Goal: Consume media (video, audio)

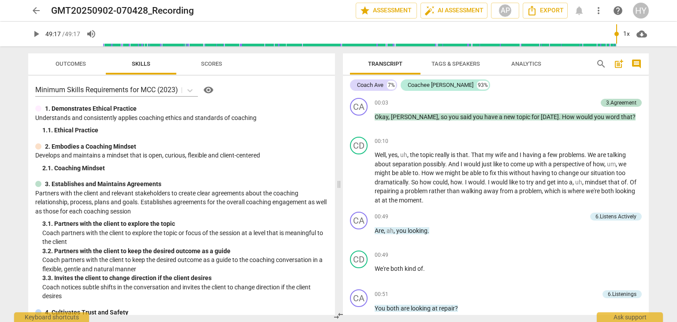
scroll to position [7766, 0]
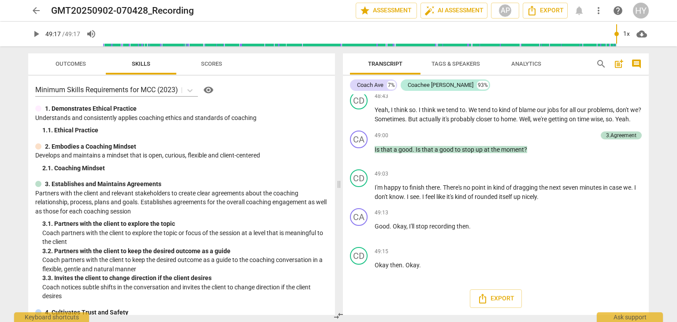
click at [12, 147] on div "arrow_back GMT20250902-070428_Recording edit star Assessment auto_fix_high AI A…" at bounding box center [338, 161] width 677 height 322
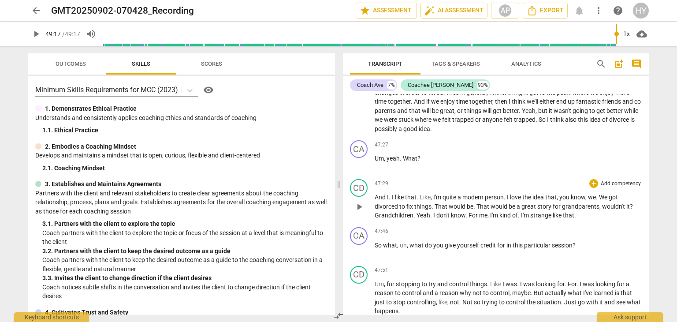
scroll to position [7061, 0]
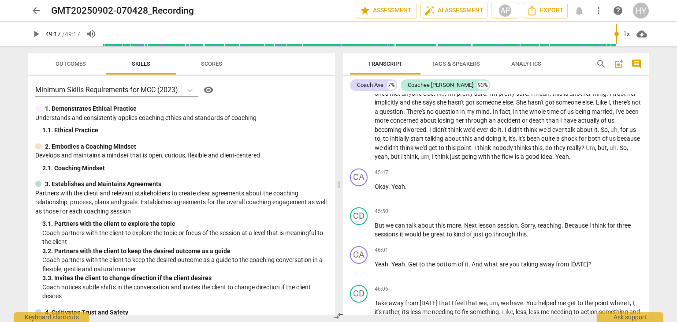
drag, startPoint x: 649, startPoint y: 290, endPoint x: 650, endPoint y: 262, distance: 28.7
click at [650, 262] on div "Transcript Tags & Speakers Analytics search post_add comment Coach Ave 7% Coach…" at bounding box center [497, 183] width 316 height 275
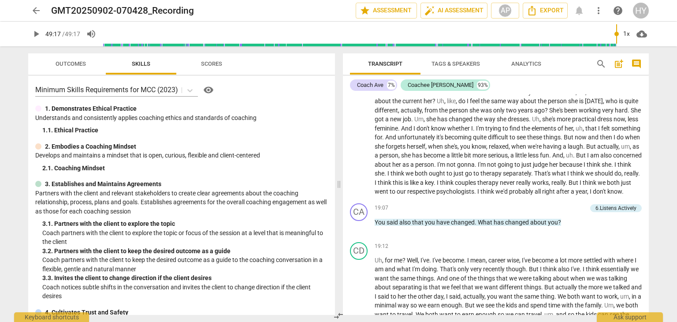
scroll to position [3081, 0]
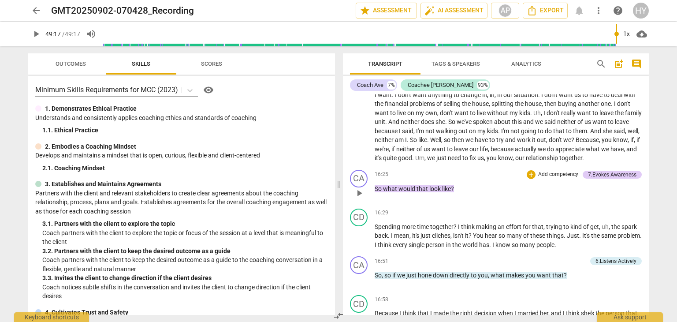
click at [362, 188] on span "play_arrow" at bounding box center [359, 193] width 11 height 11
click at [33, 35] on span "pause" at bounding box center [36, 34] width 11 height 11
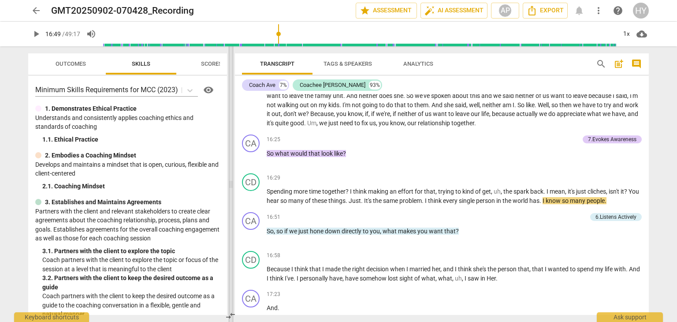
drag, startPoint x: 339, startPoint y: 170, endPoint x: 231, endPoint y: 170, distance: 108.0
click at [231, 170] on span at bounding box center [230, 183] width 5 height 275
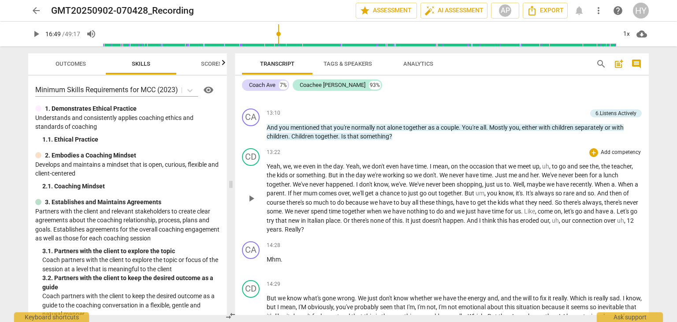
scroll to position [2462, 0]
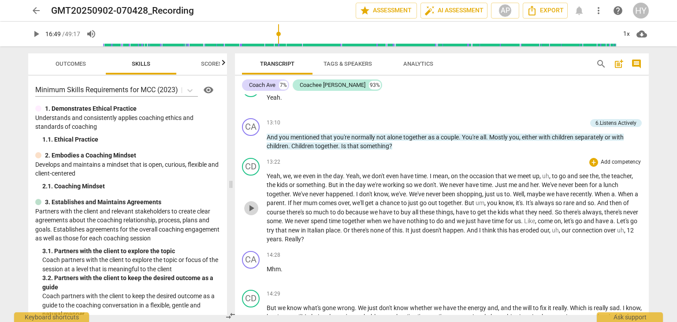
click at [254, 211] on span "play_arrow" at bounding box center [251, 208] width 11 height 11
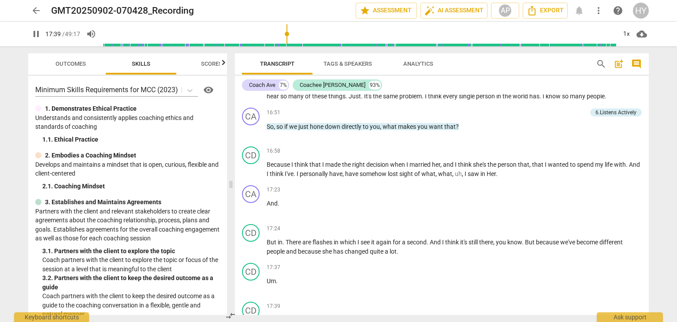
scroll to position [3151, 0]
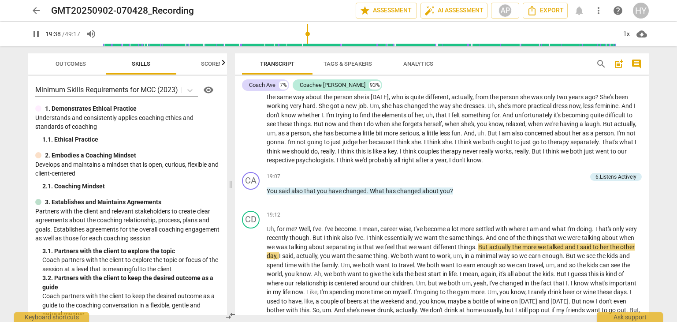
click at [36, 30] on span "pause" at bounding box center [36, 34] width 11 height 11
click at [38, 34] on span "play_arrow" at bounding box center [36, 34] width 11 height 11
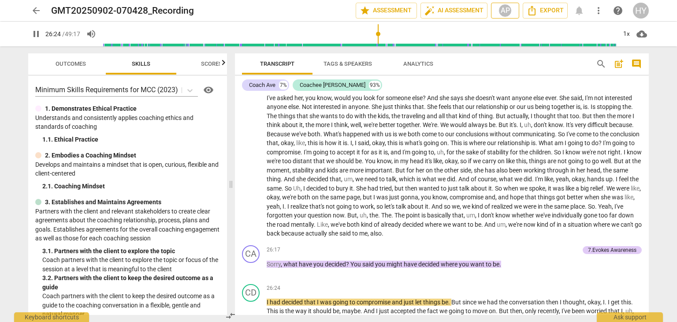
scroll to position [3816, 0]
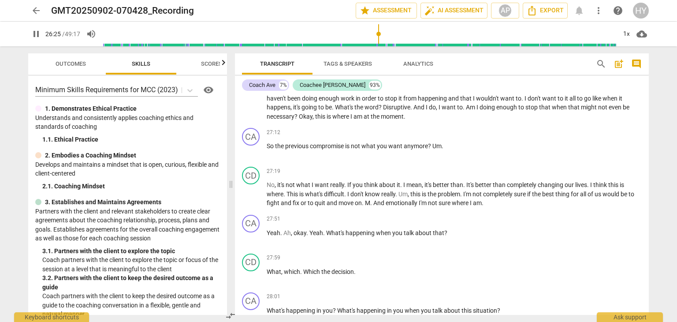
drag, startPoint x: 40, startPoint y: 36, endPoint x: 72, endPoint y: 33, distance: 32.2
click at [40, 36] on span "pause" at bounding box center [36, 34] width 11 height 11
click at [36, 33] on span "play_arrow" at bounding box center [36, 34] width 11 height 11
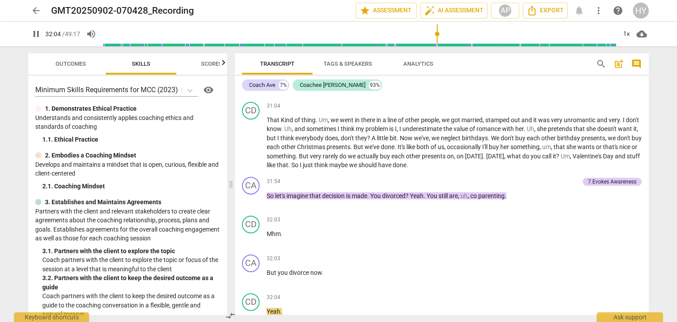
scroll to position [4495, 0]
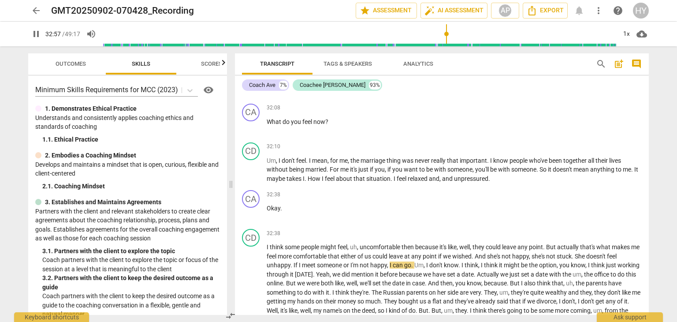
click at [32, 35] on span "pause" at bounding box center [36, 34] width 11 height 11
click at [36, 34] on span "play_arrow" at bounding box center [36, 34] width 11 height 11
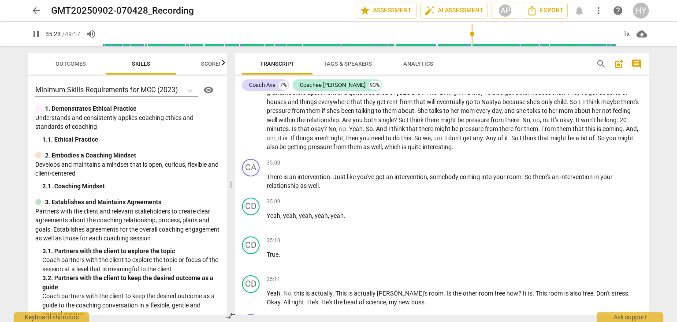
scroll to position [4969, 0]
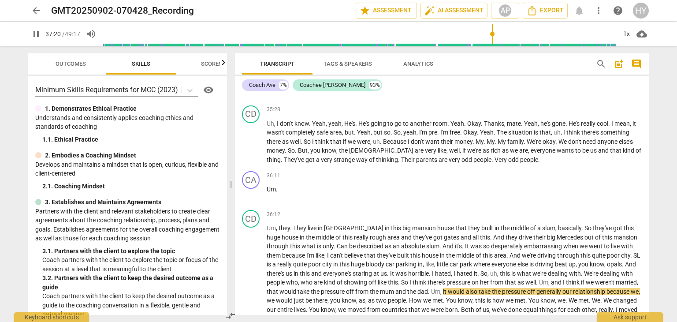
click at [37, 35] on span "pause" at bounding box center [36, 34] width 11 height 11
click at [36, 30] on span "play_arrow" at bounding box center [36, 34] width 11 height 11
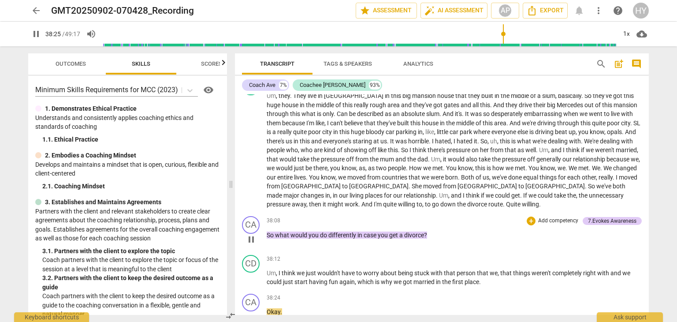
scroll to position [5327, 0]
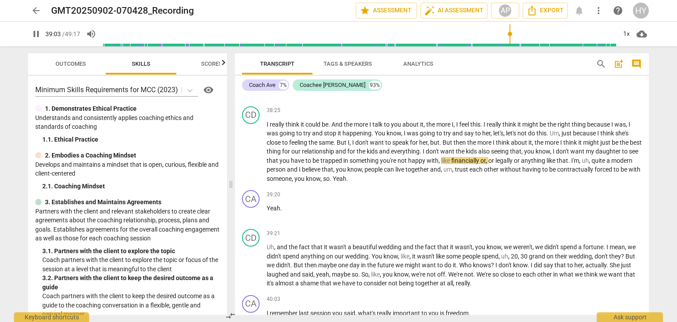
click at [33, 36] on span "pause" at bounding box center [36, 34] width 11 height 11
click at [32, 34] on span "play_arrow" at bounding box center [36, 34] width 11 height 11
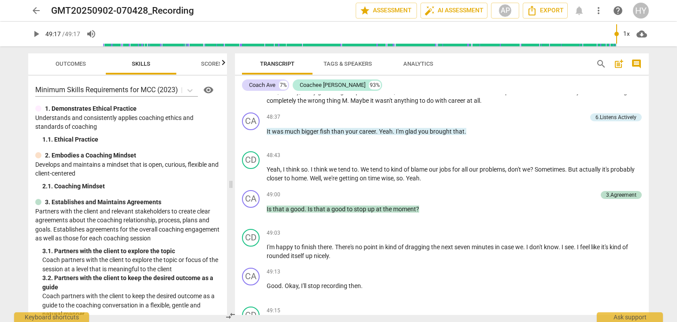
scroll to position [6794, 0]
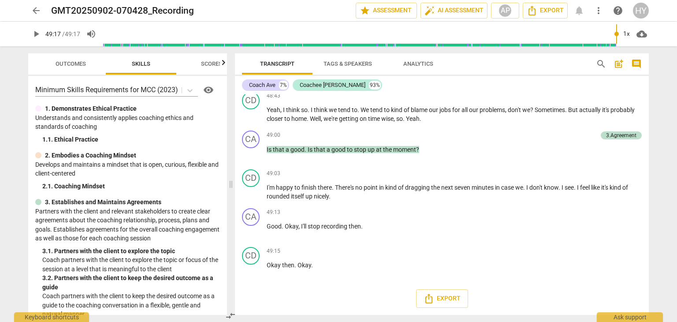
type input "2957"
